Goal: Find specific page/section: Find specific page/section

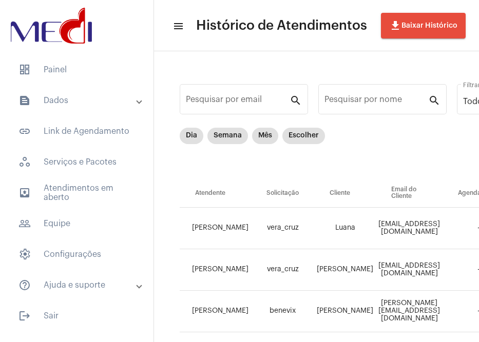
scroll to position [52, 0]
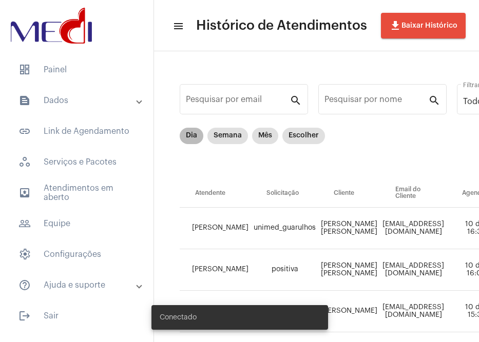
click at [192, 137] on mat-chip "Dia" at bounding box center [192, 136] width 24 height 16
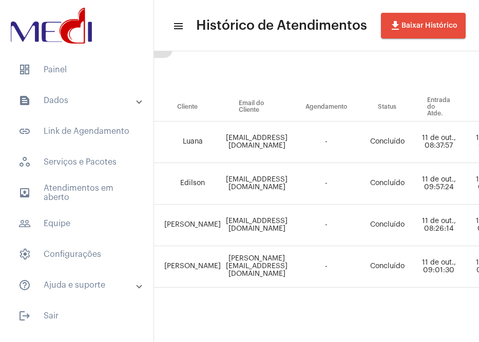
scroll to position [94, 0]
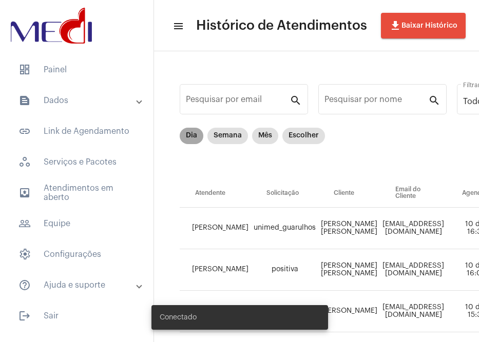
click at [192, 140] on mat-chip "Dia" at bounding box center [192, 136] width 24 height 16
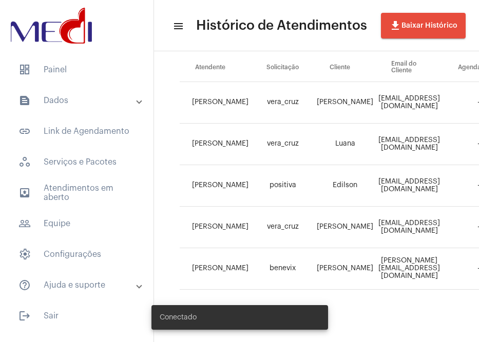
scroll to position [135, 0]
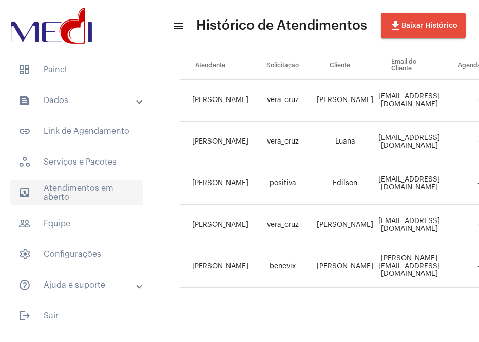
drag, startPoint x: 51, startPoint y: 212, endPoint x: 55, endPoint y: 199, distance: 14.0
click at [52, 207] on mat-accordion "text_snippet_outlined Dados text_snippet_outlined Relatórios history_outlined H…" at bounding box center [76, 192] width 153 height 209
click at [55, 199] on span "outbox_outline Atendimentos em aberto" at bounding box center [76, 193] width 133 height 25
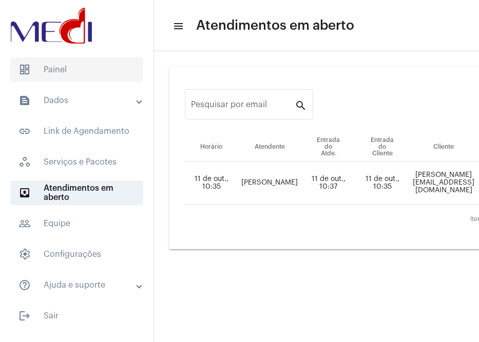
click at [84, 67] on span "dashboard Painel" at bounding box center [76, 69] width 133 height 25
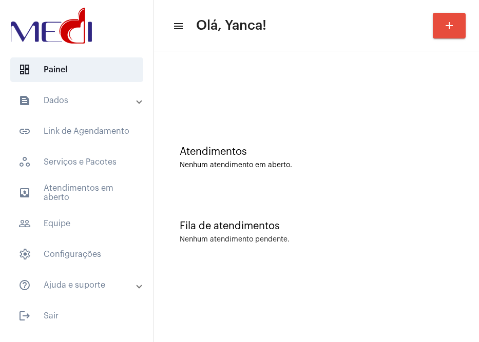
click at [71, 103] on mat-panel-title "text_snippet_outlined Dados" at bounding box center [77, 100] width 119 height 12
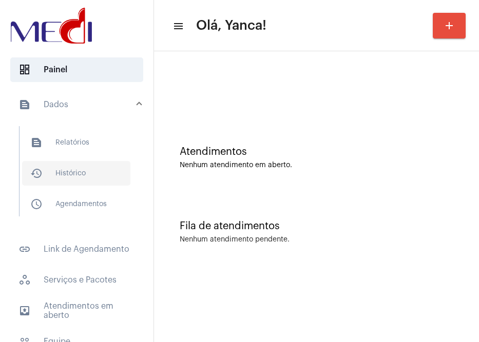
click at [66, 164] on span "history_outlined Histórico" at bounding box center [76, 173] width 108 height 25
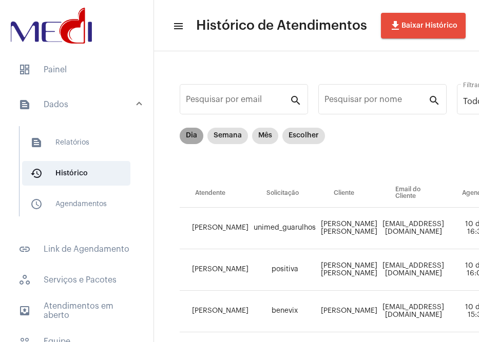
click at [188, 133] on mat-chip "Dia" at bounding box center [192, 136] width 24 height 16
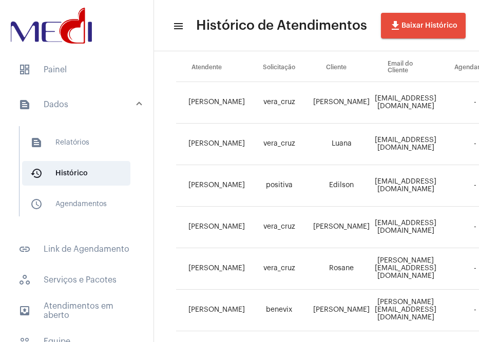
scroll to position [126, 0]
